Goal: Task Accomplishment & Management: Manage account settings

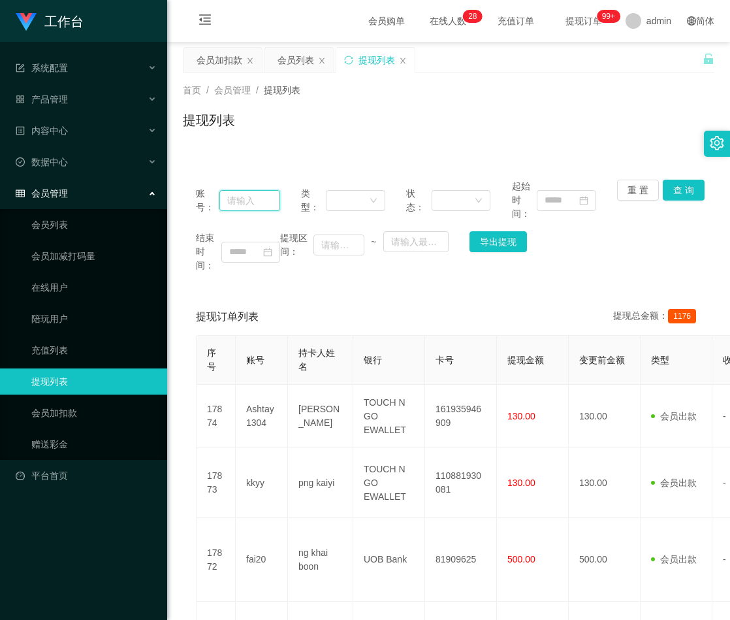
click at [254, 202] on input "text" at bounding box center [249, 200] width 61 height 21
paste input "Terrytan"
type input "Terrytan"
click at [670, 192] on button "查 询" at bounding box center [684, 190] width 42 height 21
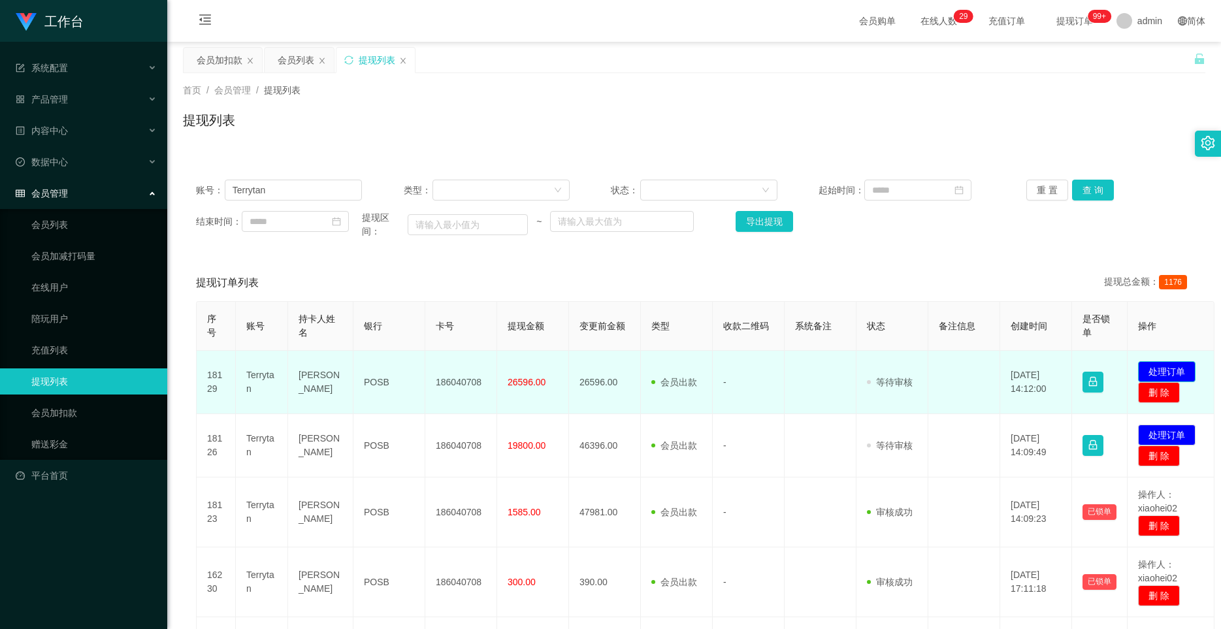
click at [730, 374] on button "处理订单" at bounding box center [1166, 371] width 57 height 21
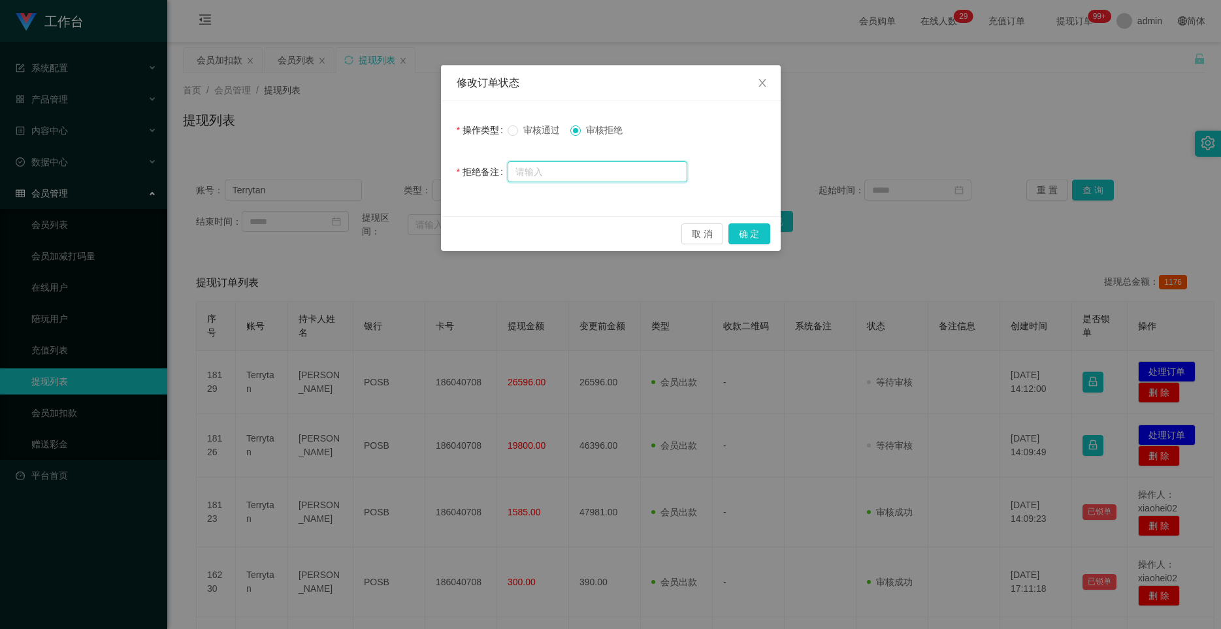
click at [585, 167] on input "text" at bounding box center [598, 171] width 180 height 21
paste input "尊敬的用户：由于您本次兑换提现未按照系统指令操作，信誉分已被扣除，工作台已启动资金保护机制，账户已临时冻结。需要激活对冲账户以解除提现限制，请在 24 小时内…"
type input "尊敬的用户：由于您本次兑换提现未按照系统指令操作，信誉分已被扣除，工作台已启动资金保护机制，账户已临时冻结。需要激活对冲账户以解除提现限制，请在 24 小时内…"
click at [730, 233] on button "确 定" at bounding box center [749, 233] width 42 height 21
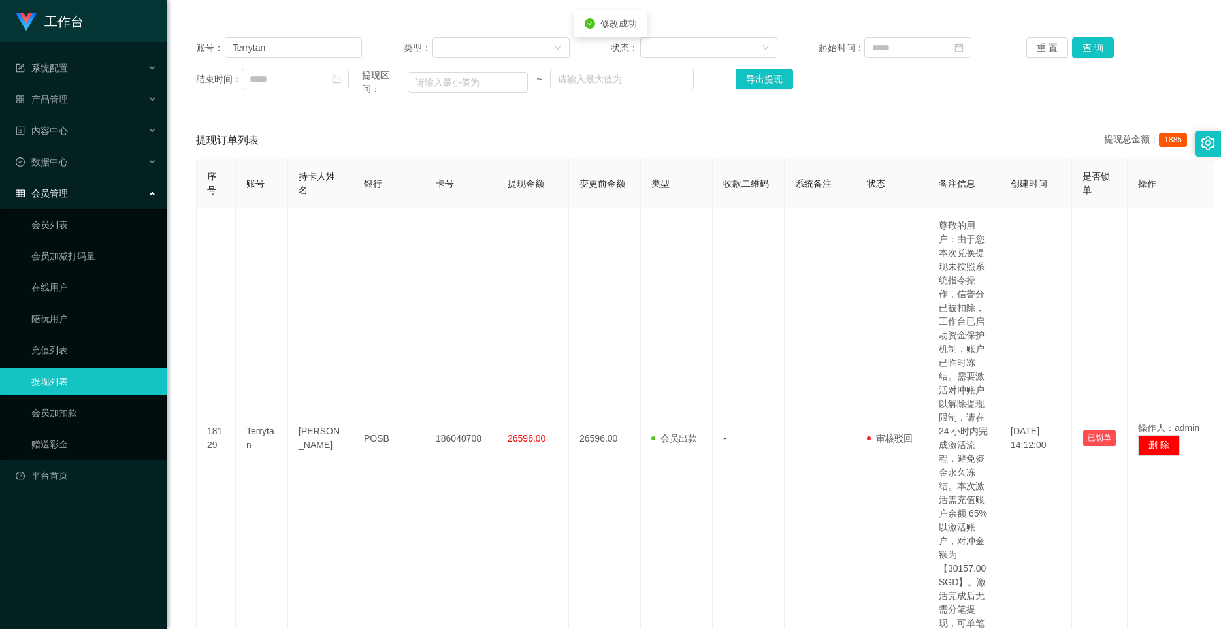
scroll to position [436, 0]
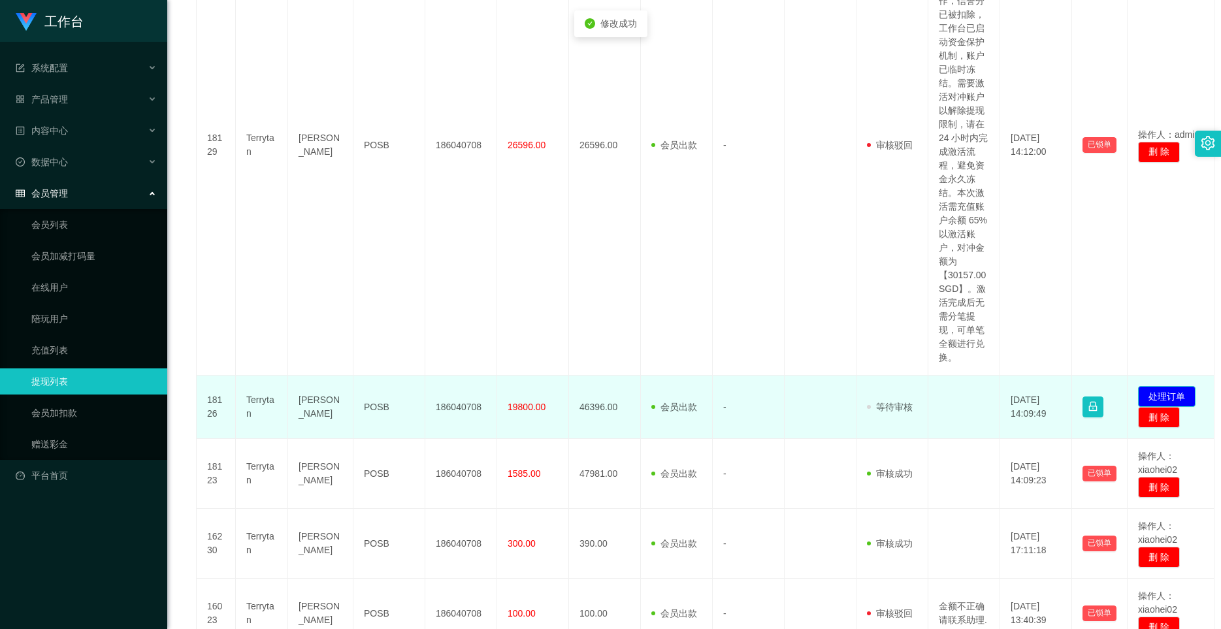
click at [730, 404] on button "处理订单" at bounding box center [1166, 396] width 57 height 21
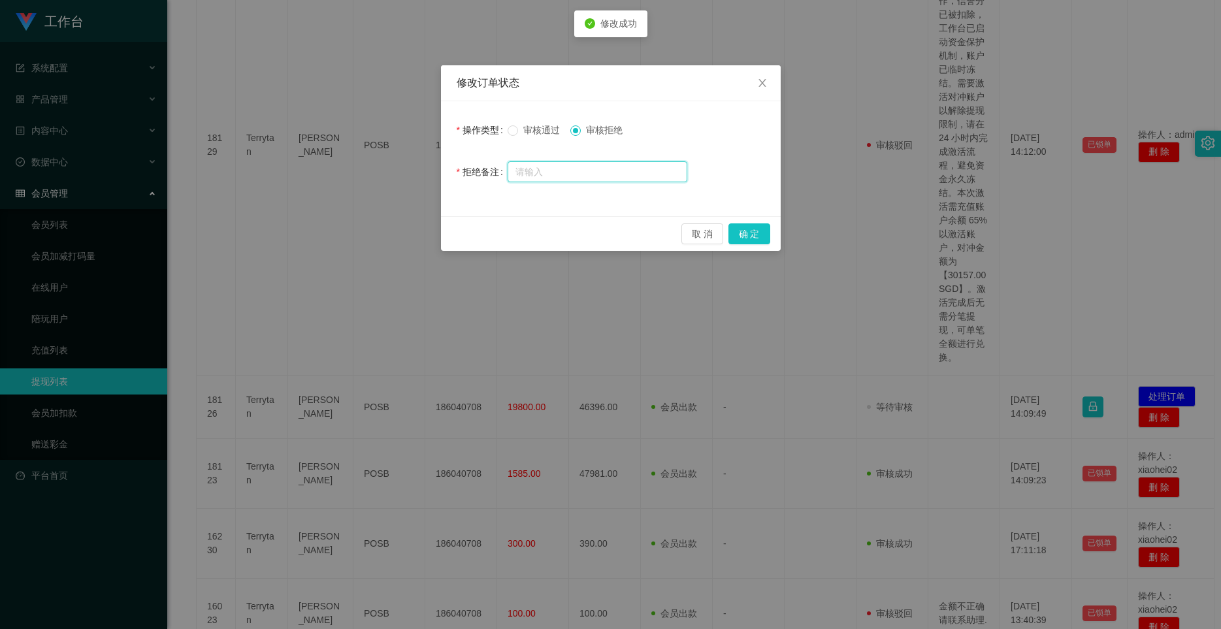
click at [589, 169] on input "text" at bounding box center [598, 171] width 180 height 21
paste input "尊敬的用户：由于您本次兑换提现未按照系统指令操作，信誉分已被扣除，工作台已启动资金保护机制，账户已临时冻结。需要激活对冲账户以解除提现限制，请在 24 小时内…"
type input "尊敬的用户：由于您本次兑换提现未按照系统指令操作，信誉分已被扣除，工作台已启动资金保护机制，账户已临时冻结。需要激活对冲账户以解除提现限制，请在 24 小时内…"
click at [730, 238] on button "确 定" at bounding box center [749, 233] width 42 height 21
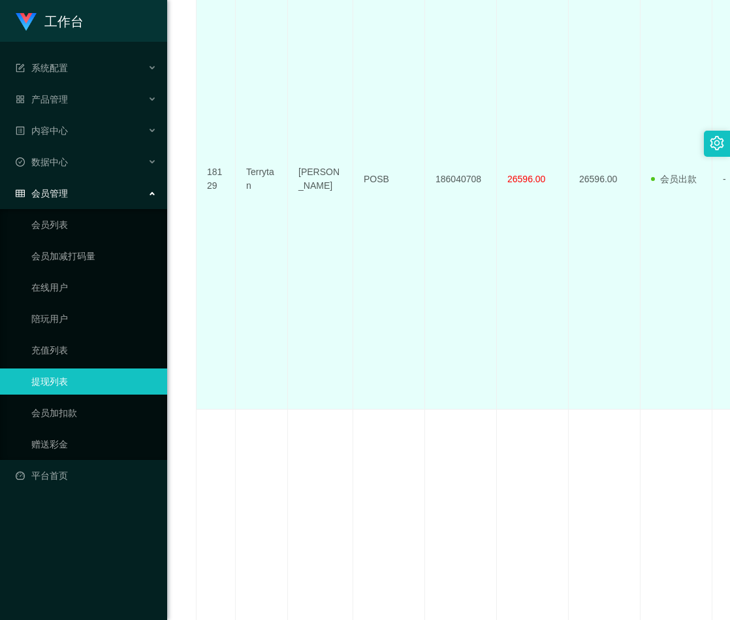
scroll to position [0, 0]
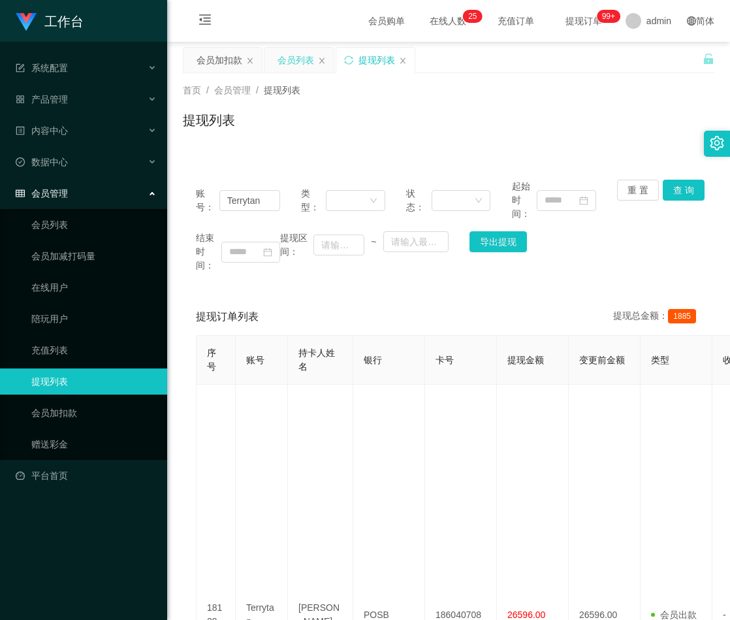
click at [299, 59] on div "会员列表" at bounding box center [296, 60] width 37 height 25
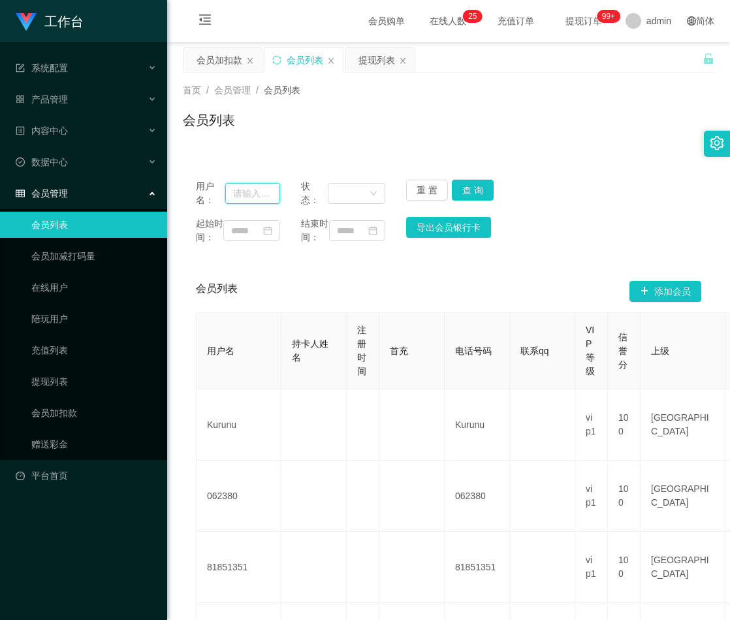
click at [248, 194] on input "text" at bounding box center [252, 193] width 55 height 21
paste input "Terrytan"
type input "Terrytan"
click at [468, 189] on button "查 询" at bounding box center [473, 190] width 42 height 21
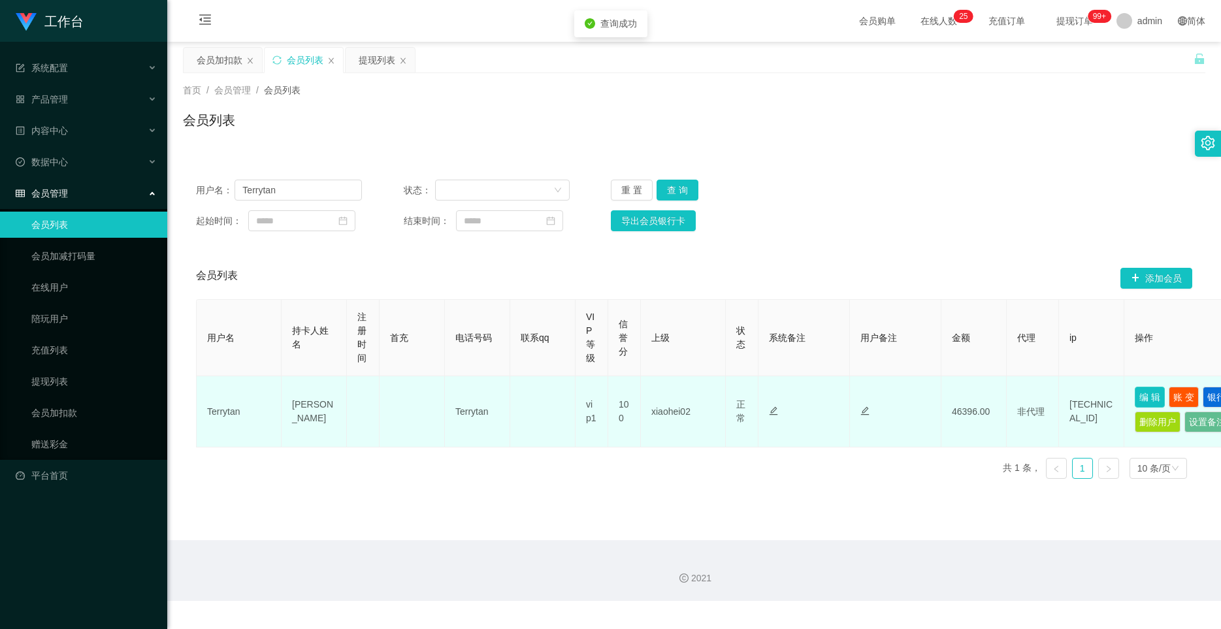
click at [730, 395] on button "编 辑" at bounding box center [1150, 397] width 30 height 21
type input "Terrytan"
type input "[PERSON_NAME]"
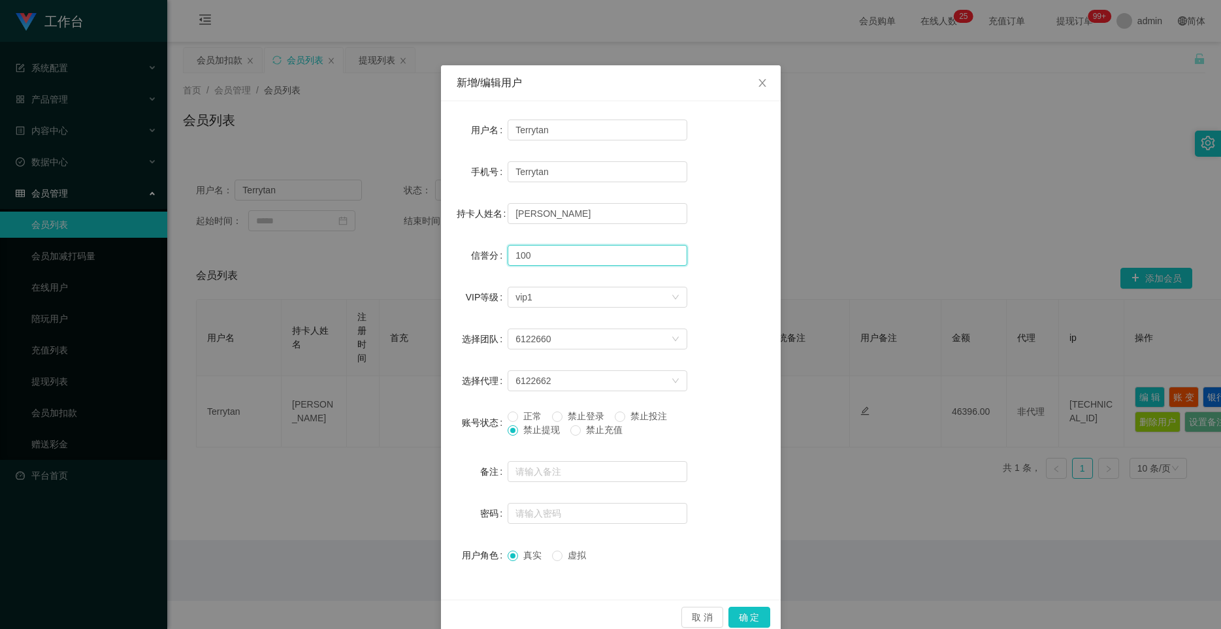
click at [536, 257] on input "100" at bounding box center [598, 255] width 180 height 21
type input "85"
click at [730, 617] on button "确 定" at bounding box center [749, 617] width 42 height 21
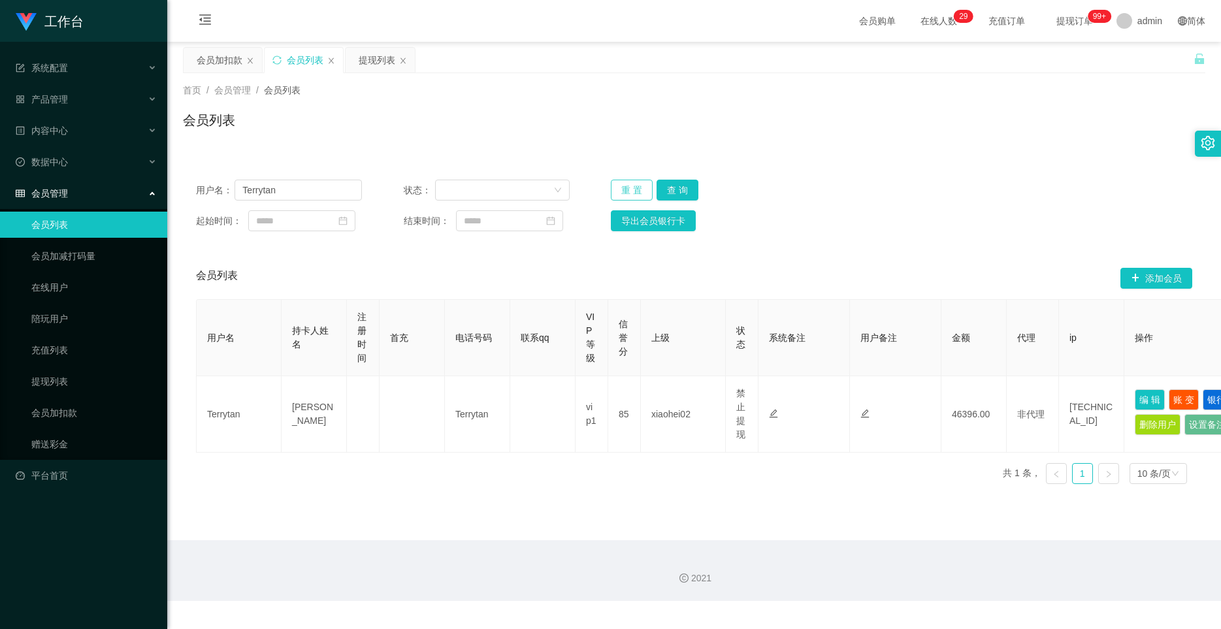
click at [625, 187] on button "重 置" at bounding box center [632, 190] width 42 height 21
